Goal: Task Accomplishment & Management: Complete application form

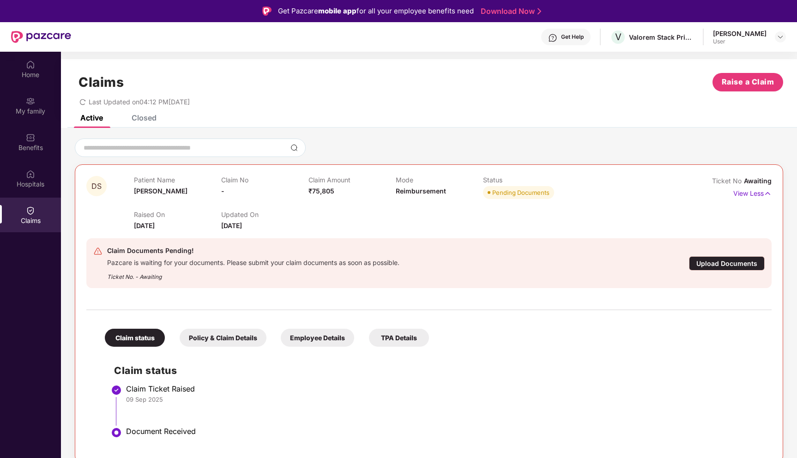
scroll to position [52, 0]
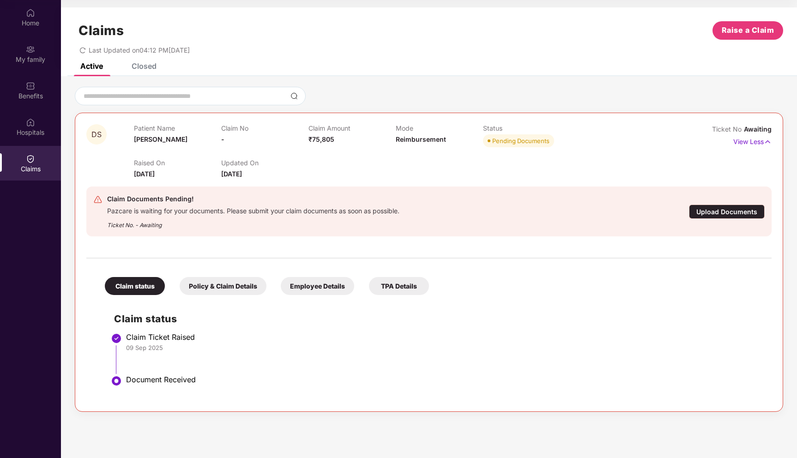
click at [737, 212] on div "Upload Documents" at bounding box center [727, 211] width 76 height 14
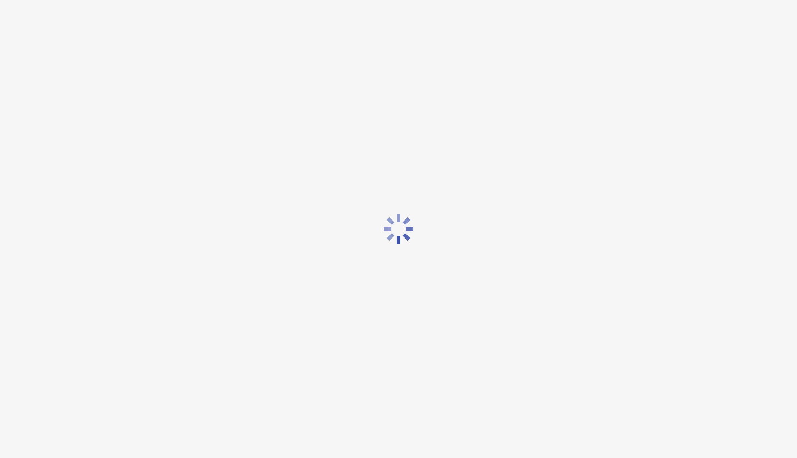
scroll to position [22, 0]
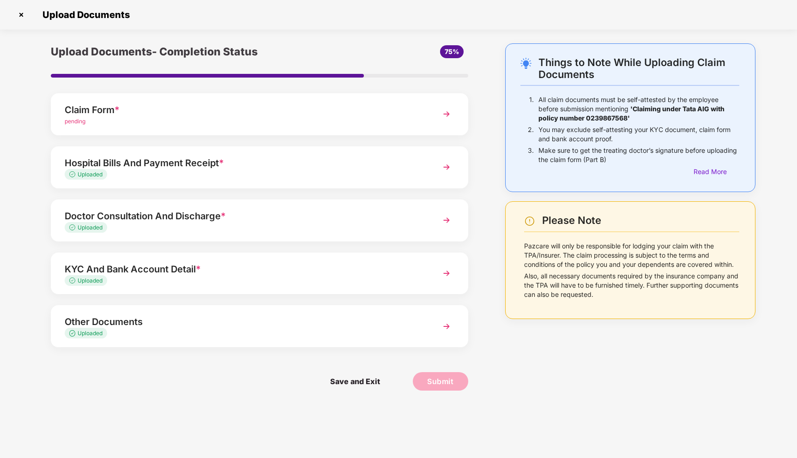
click at [444, 112] on img at bounding box center [446, 114] width 17 height 17
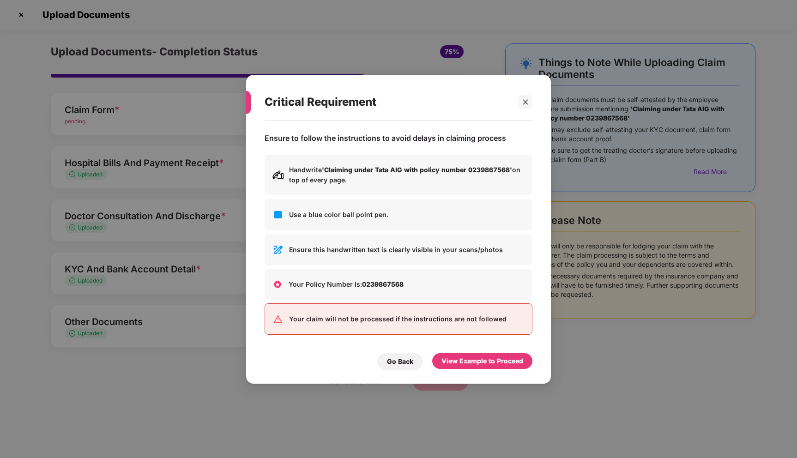
scroll to position [0, 0]
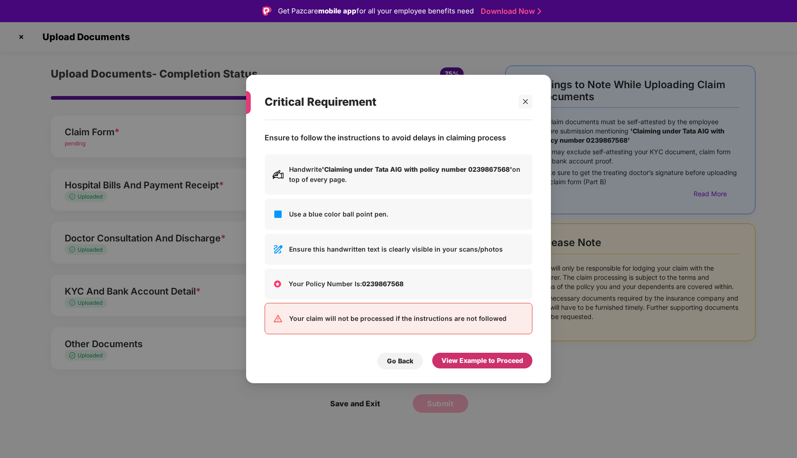
click at [505, 361] on div "View Example to Proceed" at bounding box center [482, 360] width 82 height 10
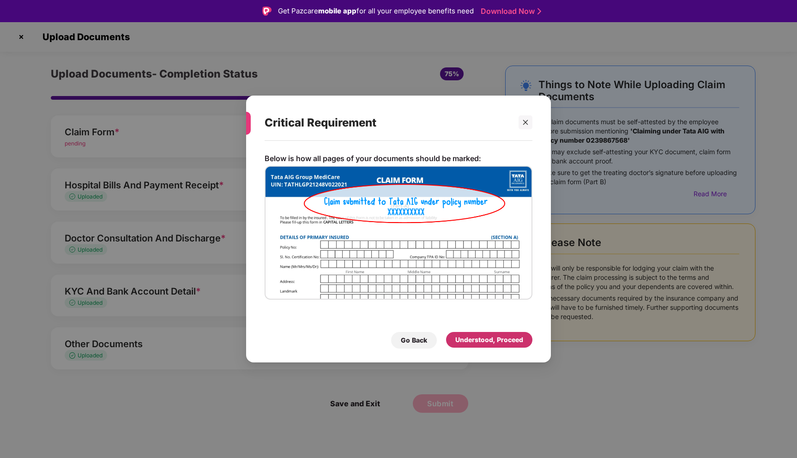
click at [493, 336] on div "Understood, Proceed" at bounding box center [489, 340] width 68 height 10
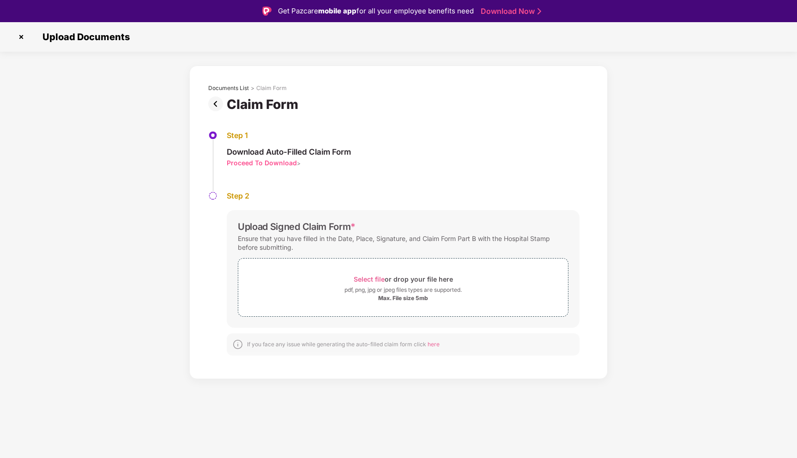
scroll to position [22, 0]
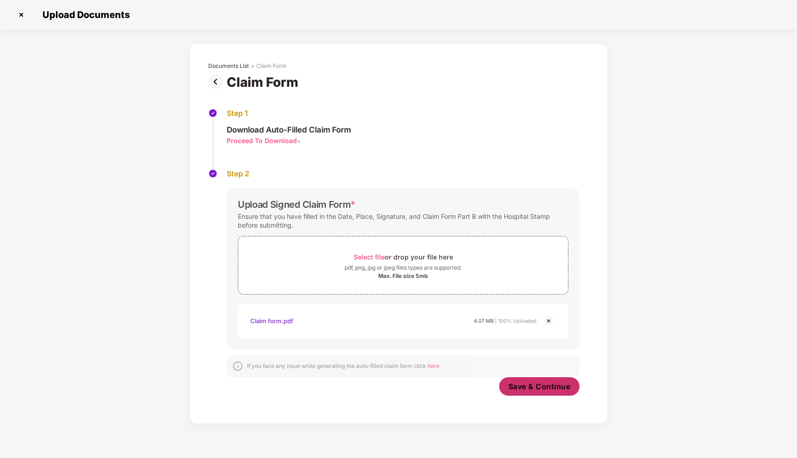
click at [540, 387] on span "Save & Continue" at bounding box center [539, 386] width 62 height 10
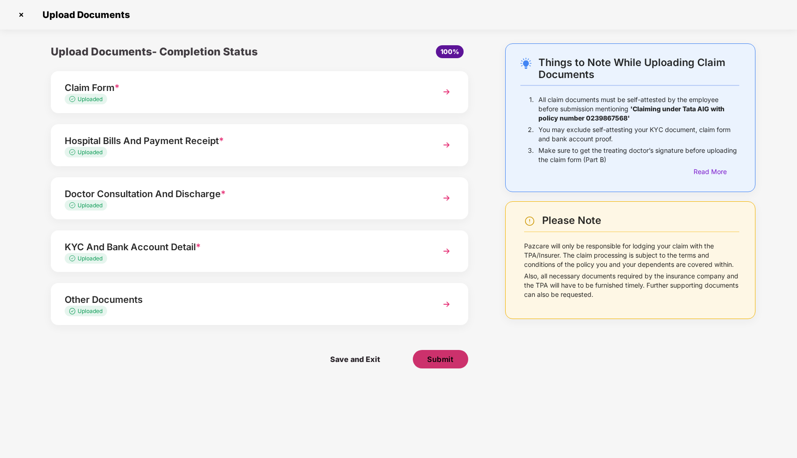
click at [447, 357] on span "Submit" at bounding box center [440, 359] width 26 height 10
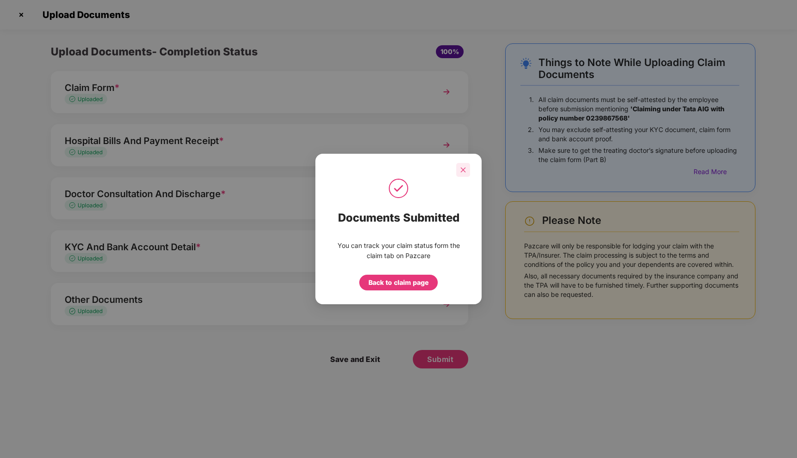
click at [462, 170] on icon "close" at bounding box center [463, 170] width 6 height 6
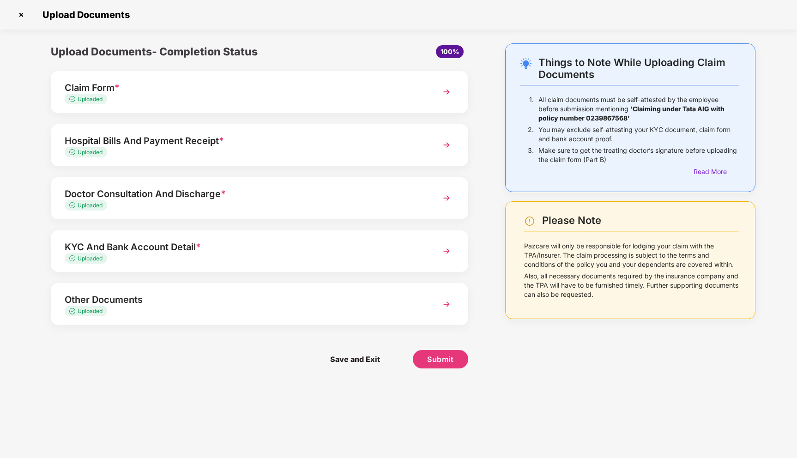
click at [20, 13] on img at bounding box center [21, 14] width 15 height 15
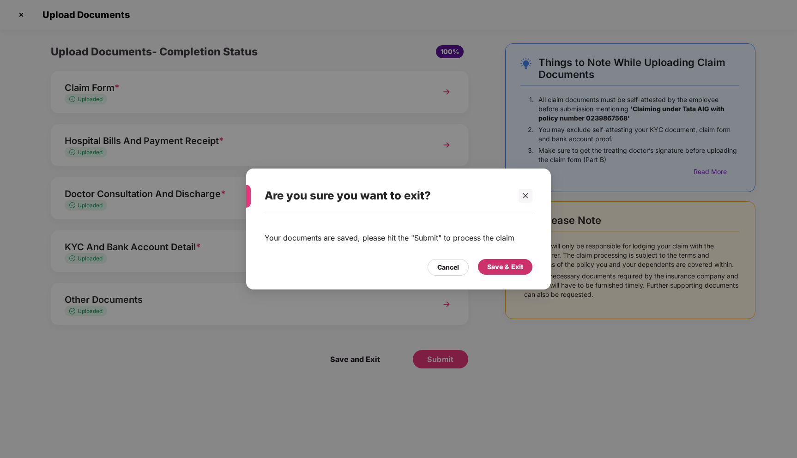
click at [506, 267] on div "Save & Exit" at bounding box center [505, 267] width 36 height 10
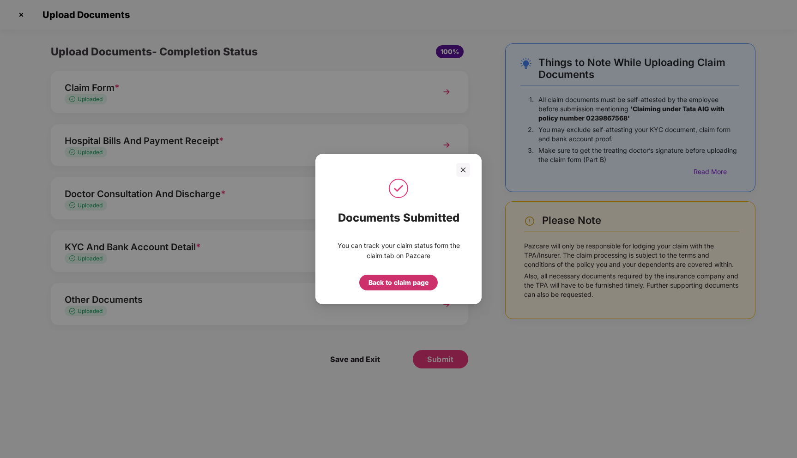
click at [408, 281] on div "Back to claim page" at bounding box center [398, 282] width 60 height 10
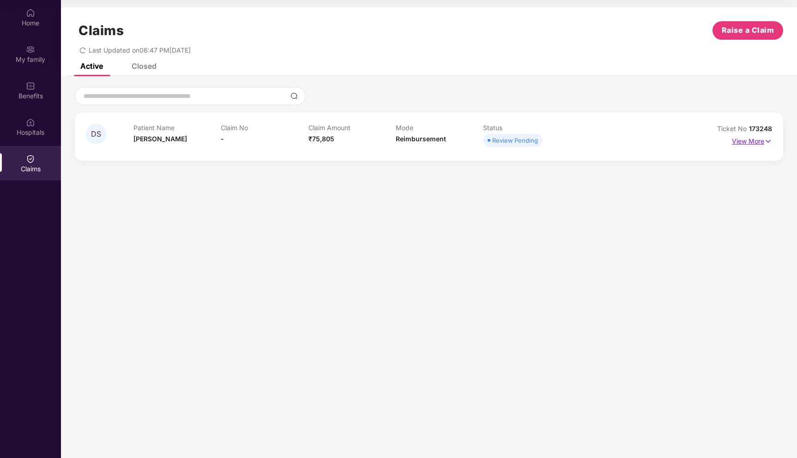
click at [768, 139] on img at bounding box center [768, 141] width 8 height 10
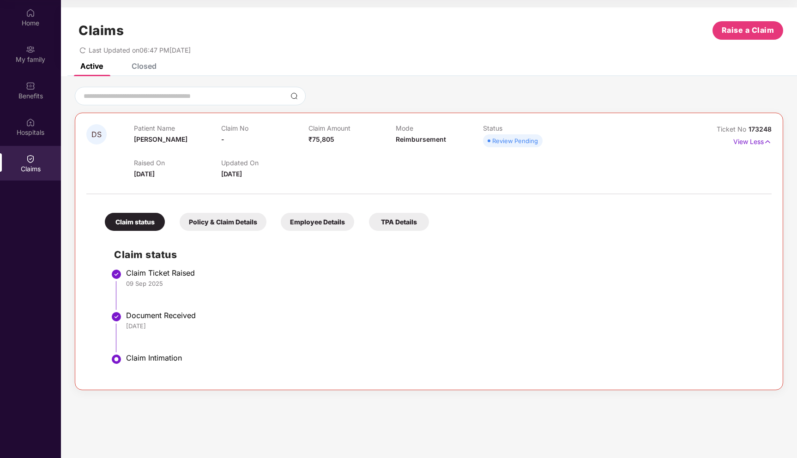
click at [224, 222] on div "Policy & Claim Details" at bounding box center [223, 222] width 87 height 18
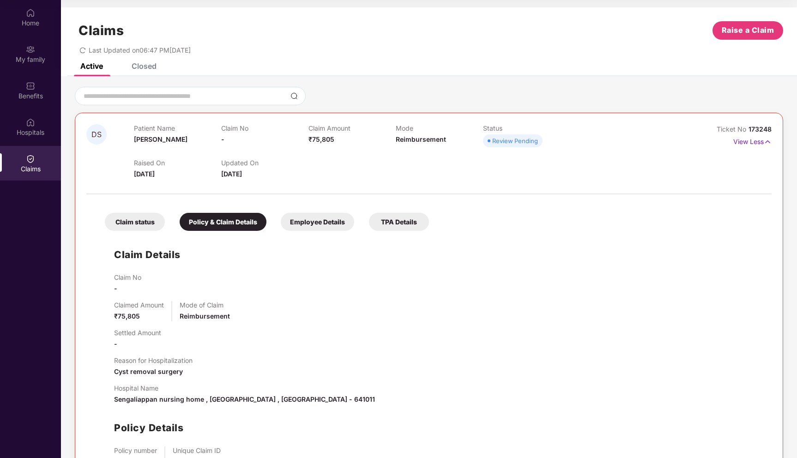
scroll to position [65, 0]
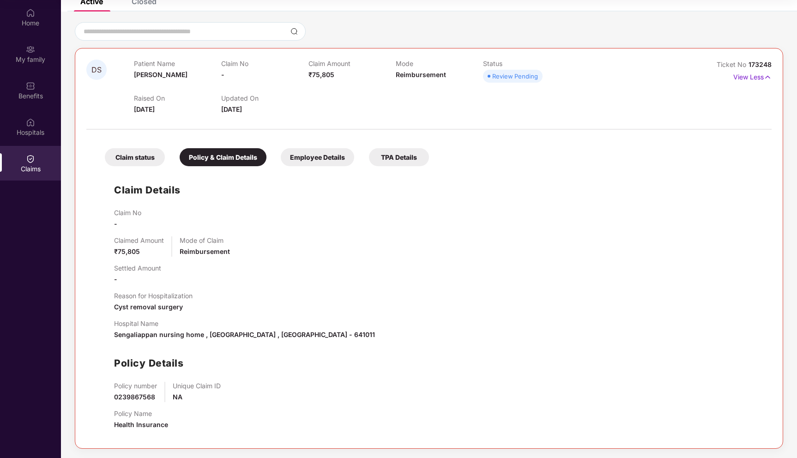
click at [314, 159] on div "Employee Details" at bounding box center [317, 157] width 73 height 18
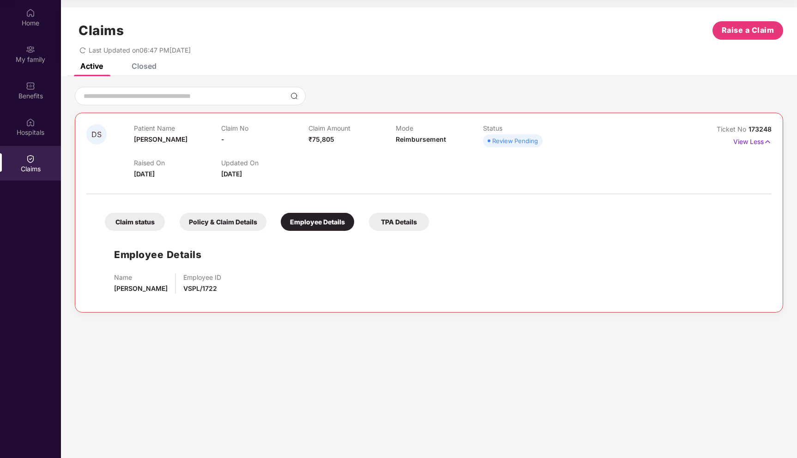
scroll to position [0, 0]
click at [390, 220] on div "TPA Details" at bounding box center [399, 222] width 60 height 18
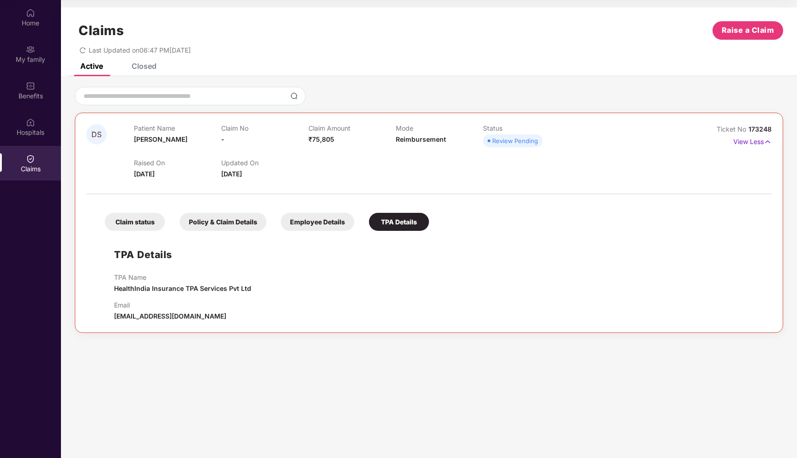
click at [140, 224] on div "Claim status" at bounding box center [135, 222] width 60 height 18
